Goal: Task Accomplishment & Management: Use online tool/utility

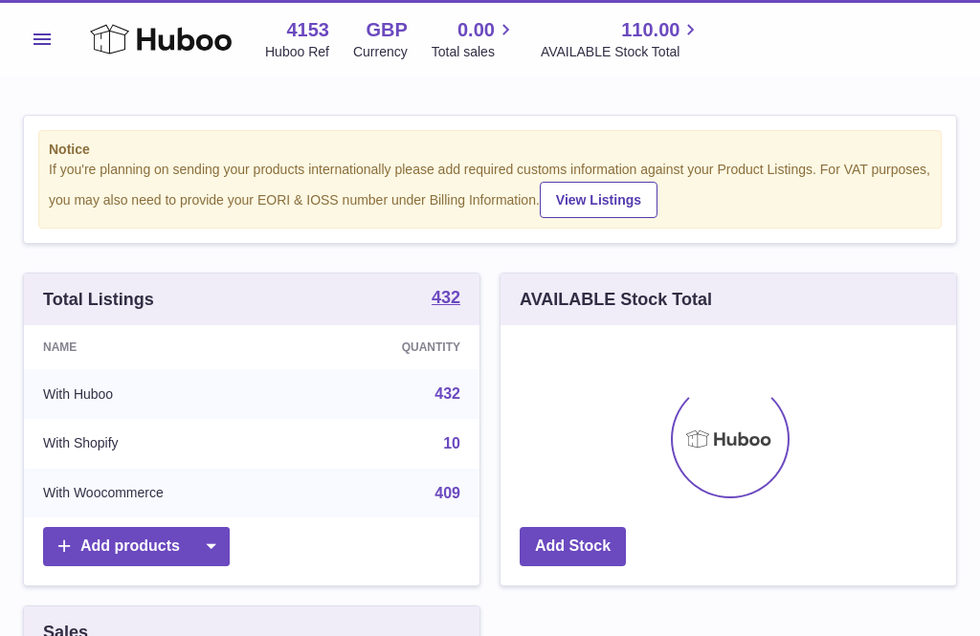
scroll to position [298, 455]
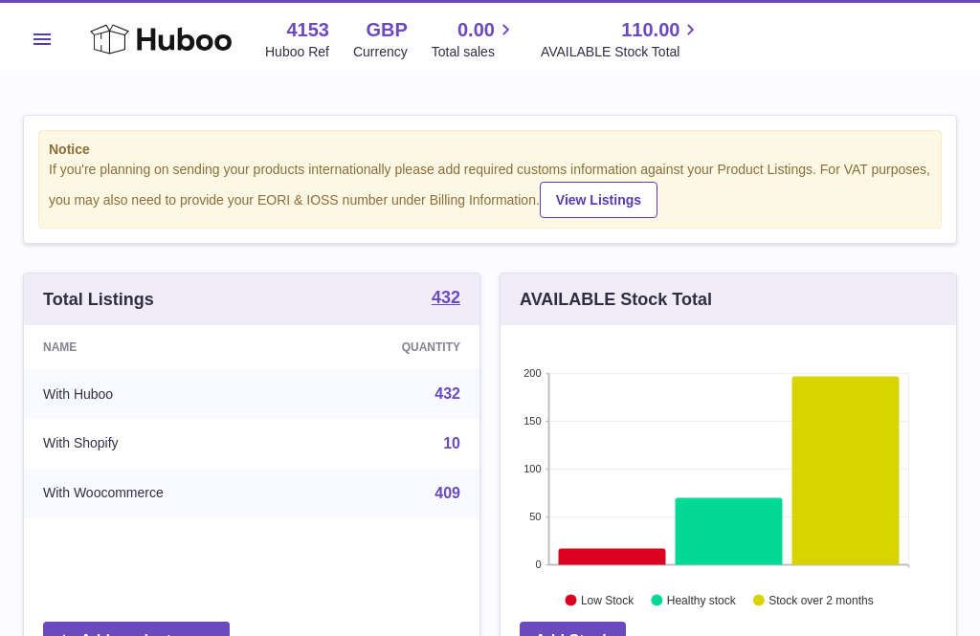
click at [45, 39] on span "Menu" at bounding box center [41, 38] width 17 height 11
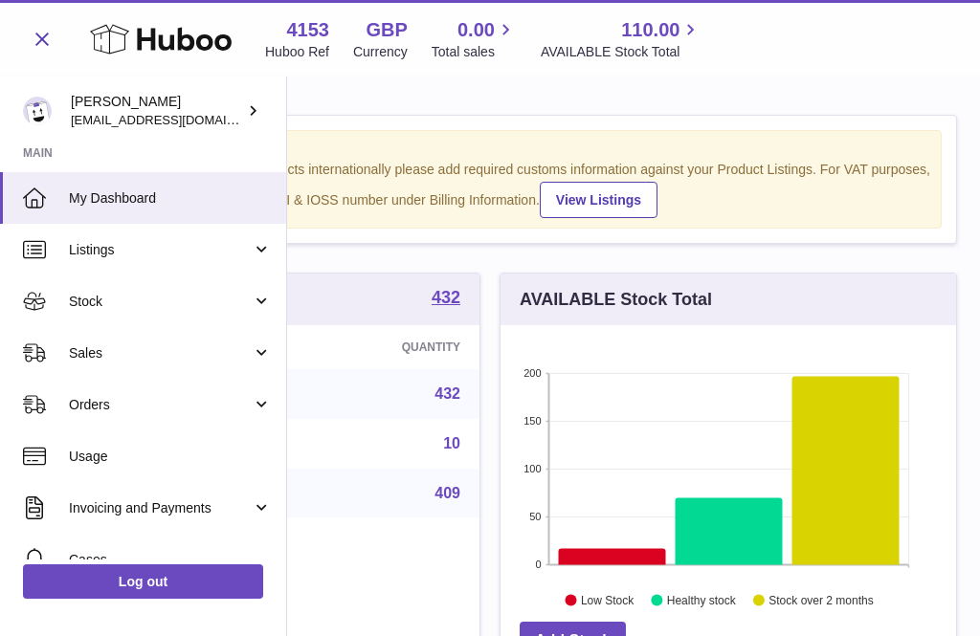
click at [99, 410] on span "Orders" at bounding box center [160, 405] width 183 height 18
click at [124, 504] on span "Add Manual Order" at bounding box center [170, 501] width 203 height 18
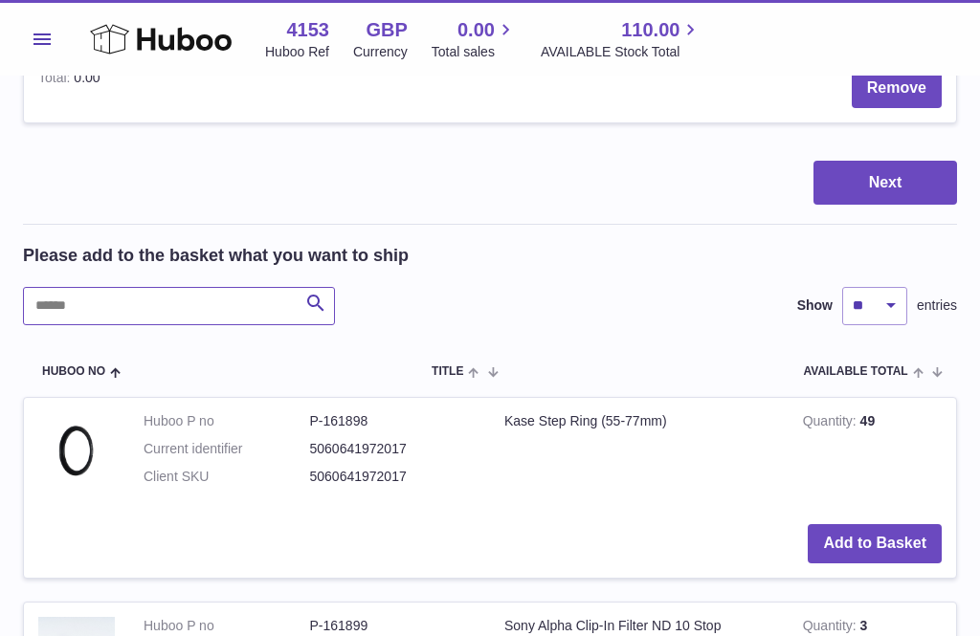
click at [65, 287] on input "text" at bounding box center [179, 306] width 312 height 38
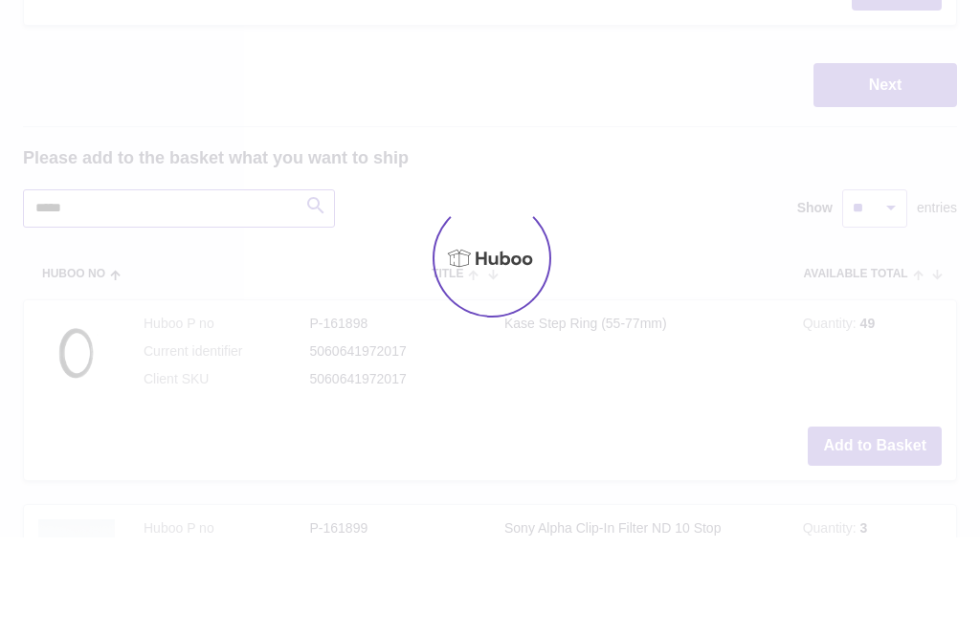
type input "*****"
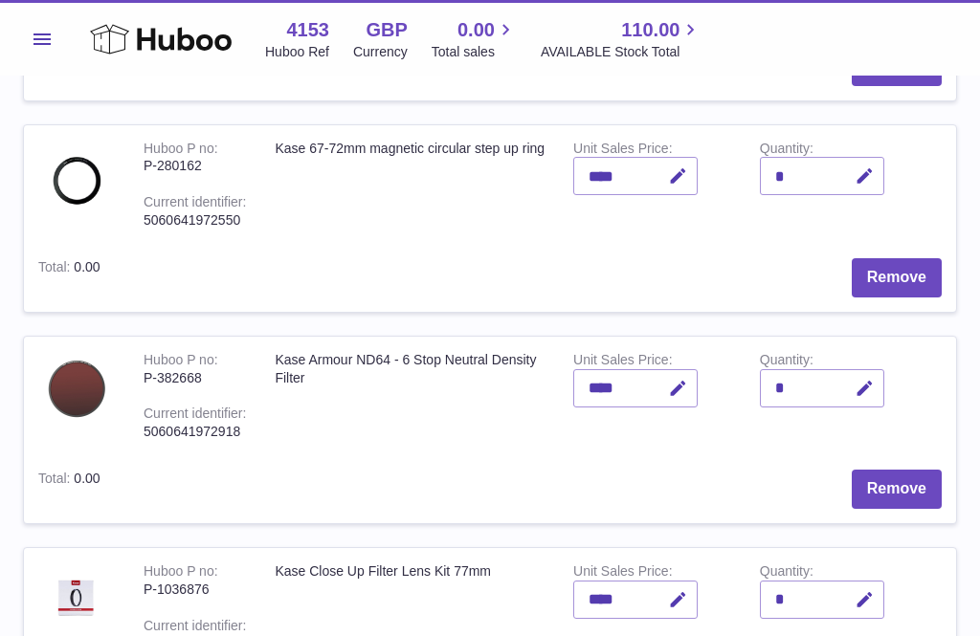
scroll to position [650, 0]
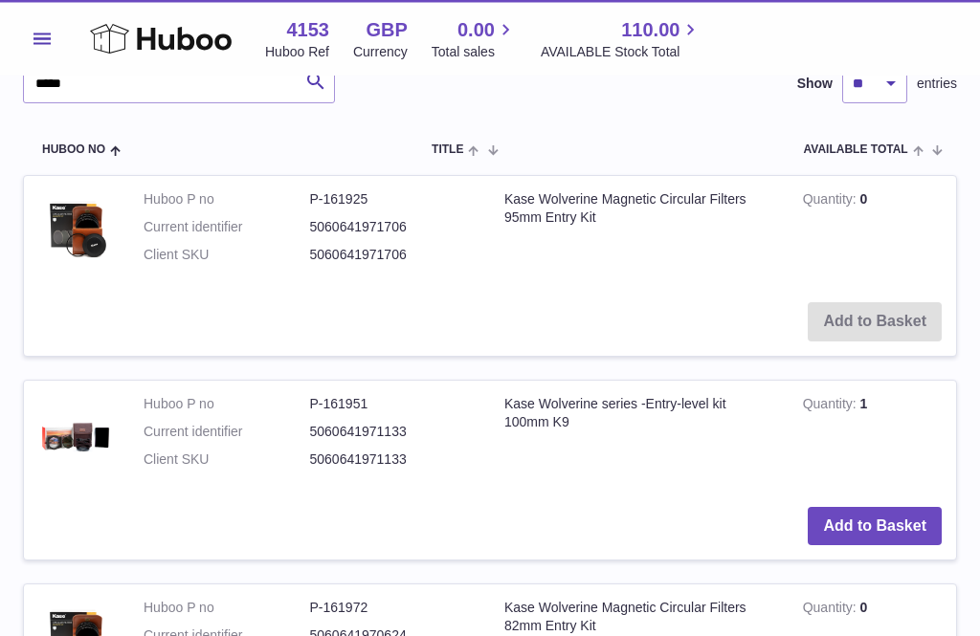
scroll to position [1700, 0]
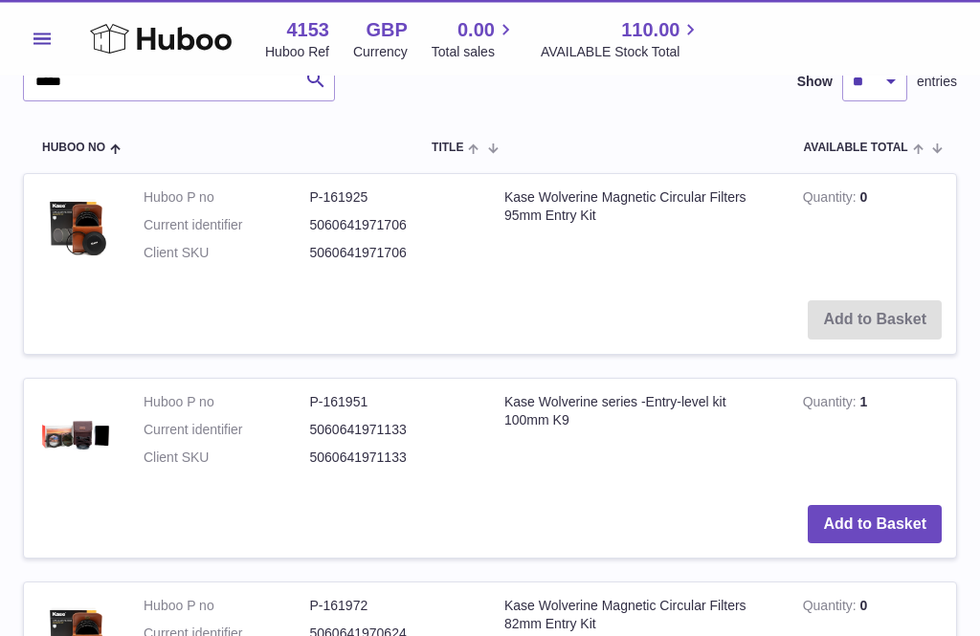
click at [883, 506] on button "Add to Basket" at bounding box center [874, 525] width 134 height 39
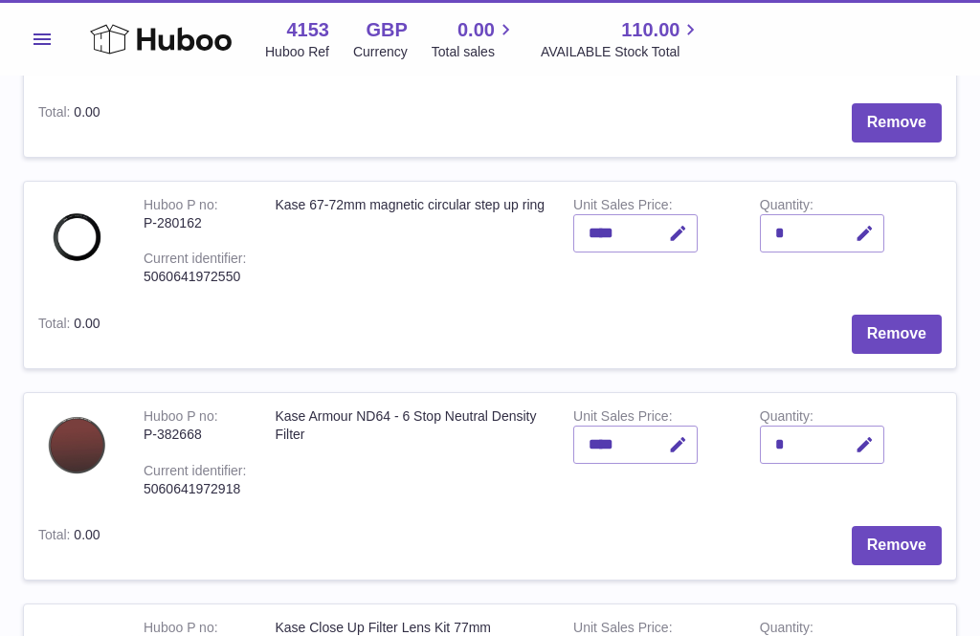
scroll to position [794, 0]
